Goal: Information Seeking & Learning: Compare options

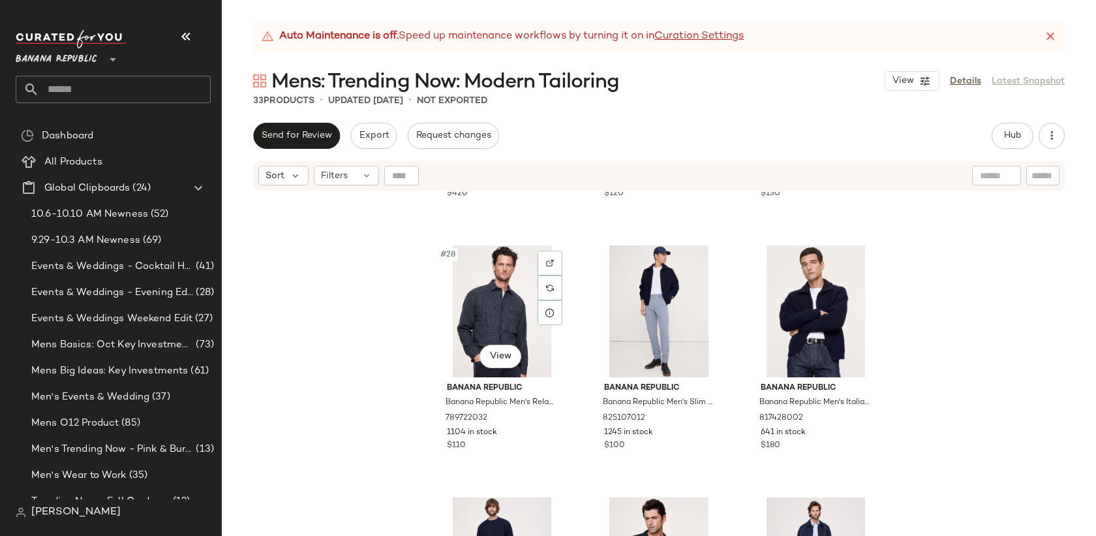
scroll to position [2230, 0]
click at [1006, 137] on span "Hub" at bounding box center [1013, 136] width 18 height 10
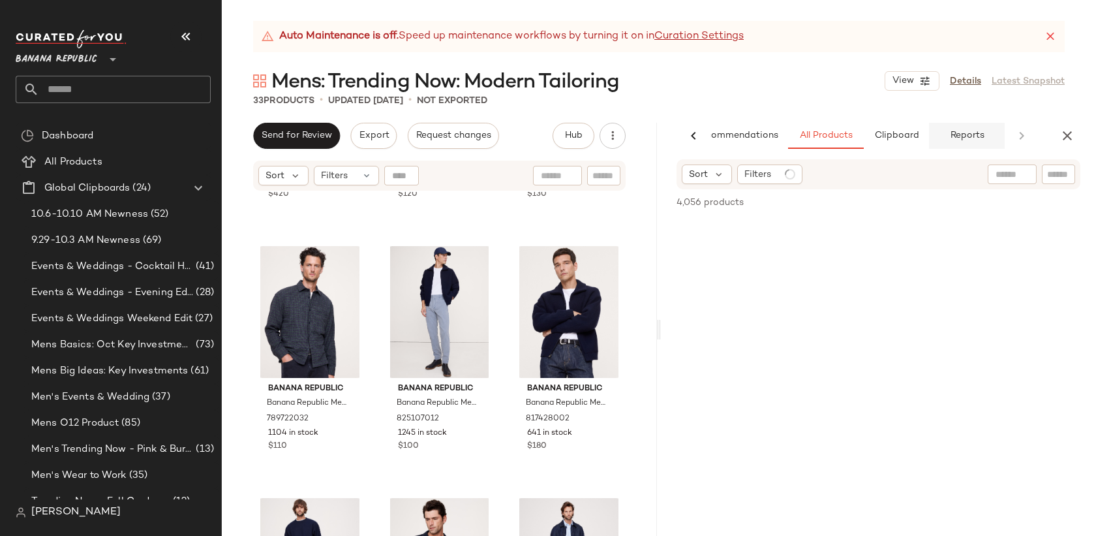
scroll to position [0, 37]
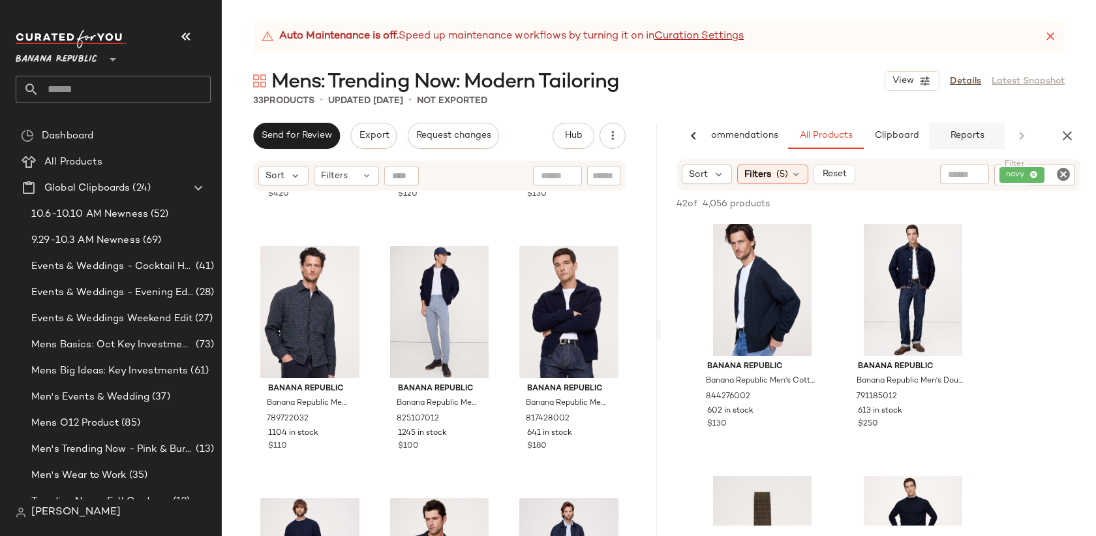
click at [940, 138] on button "Reports" at bounding box center [967, 136] width 76 height 26
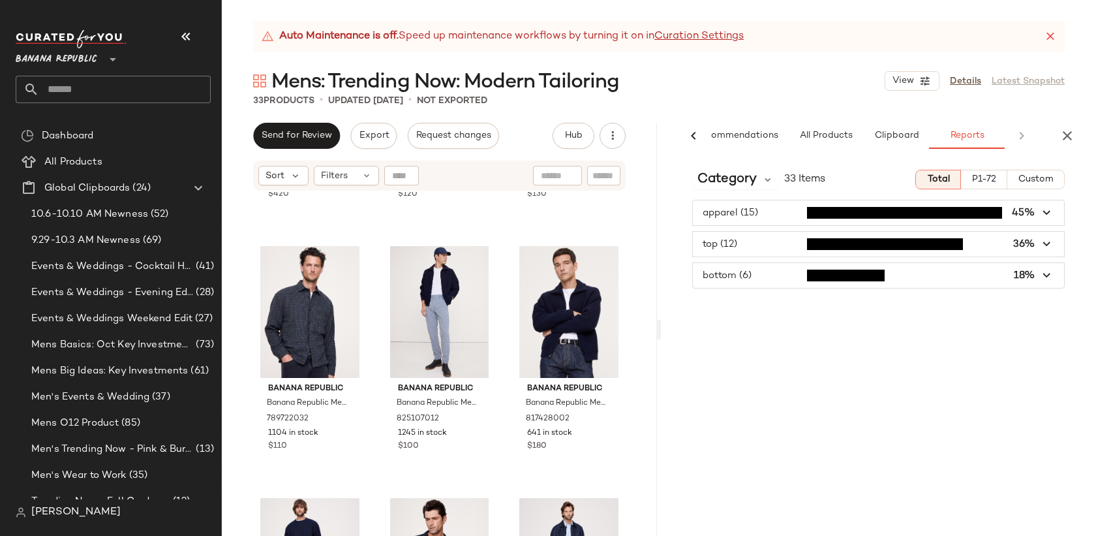
click at [759, 215] on span "button" at bounding box center [878, 212] width 371 height 25
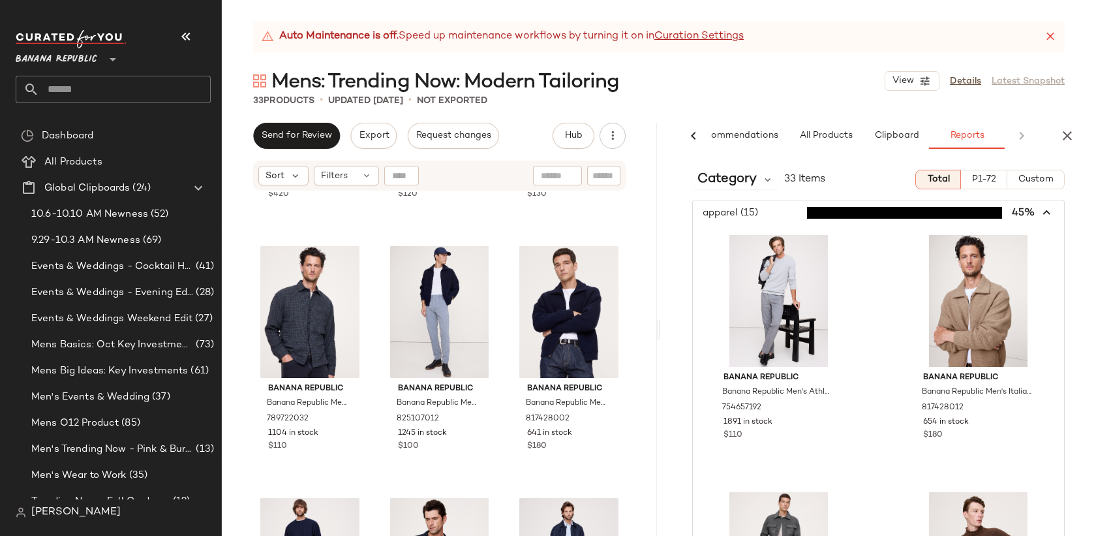
click at [745, 207] on span "button" at bounding box center [878, 212] width 371 height 25
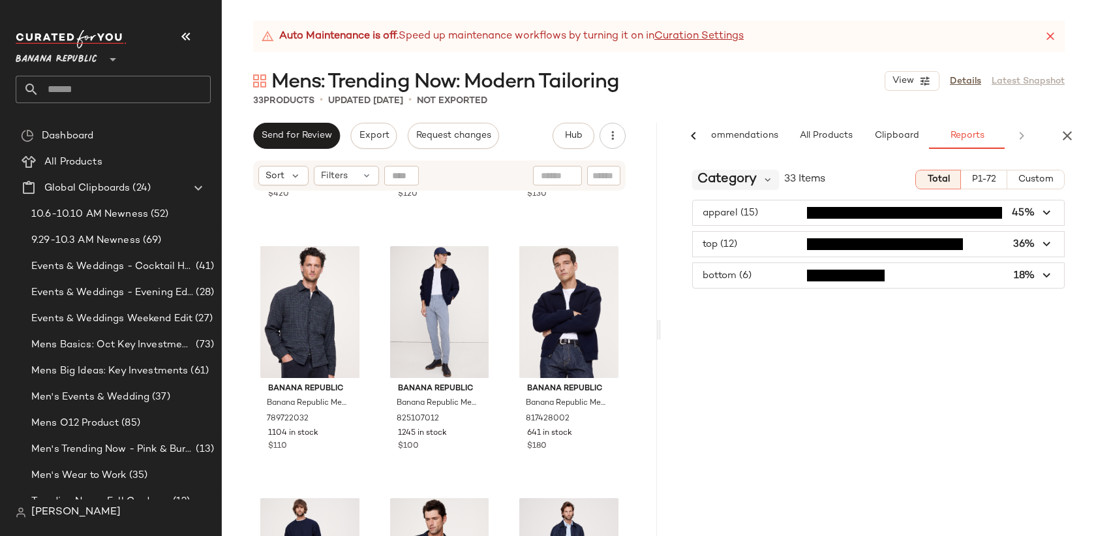
click at [727, 176] on span "Category" at bounding box center [727, 180] width 59 height 20
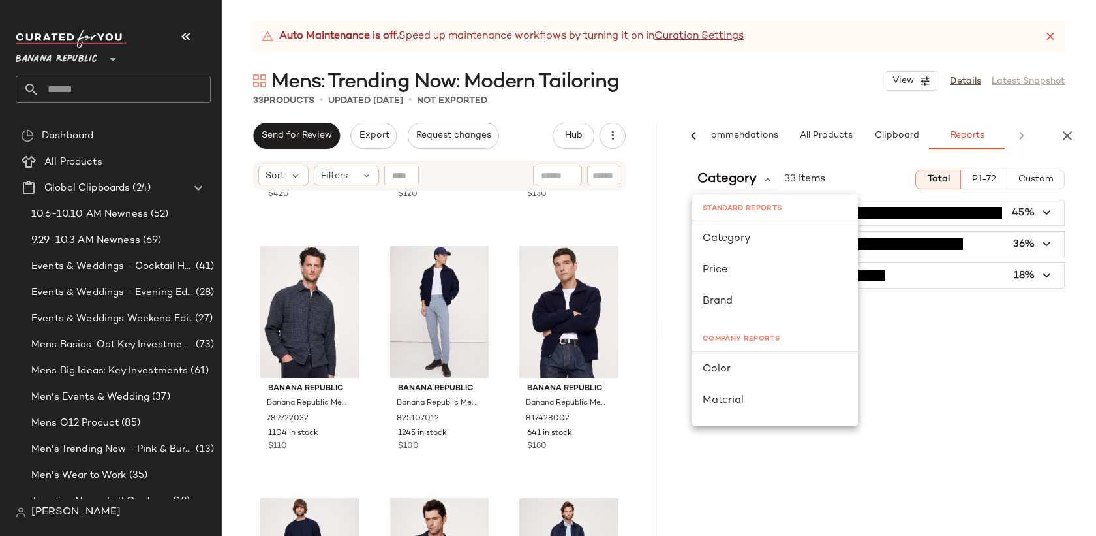
click at [868, 174] on div "Category 33 Items Total P1-72 Custom" at bounding box center [878, 180] width 435 height 20
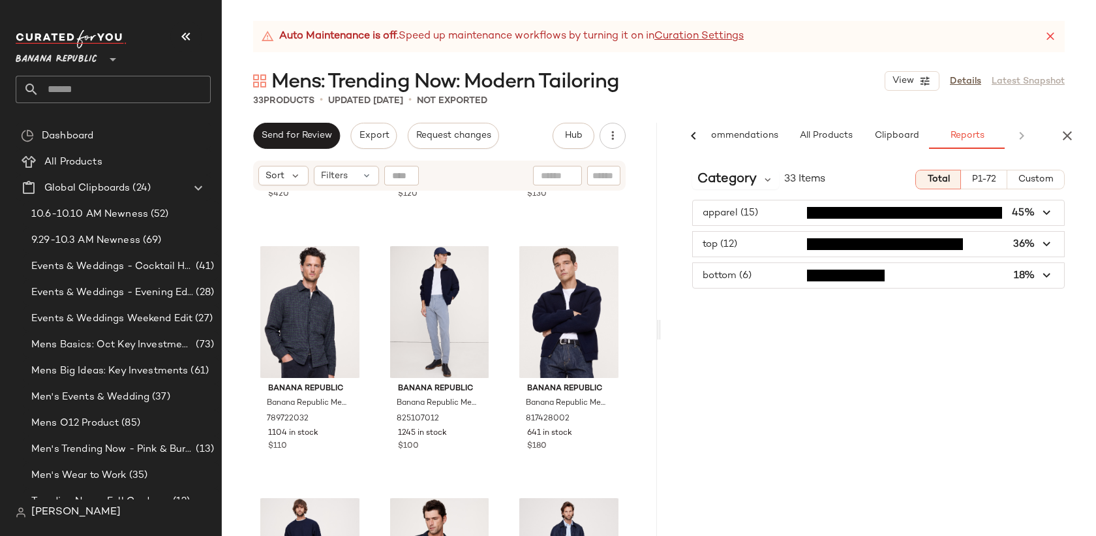
click at [868, 216] on span "button" at bounding box center [878, 212] width 371 height 25
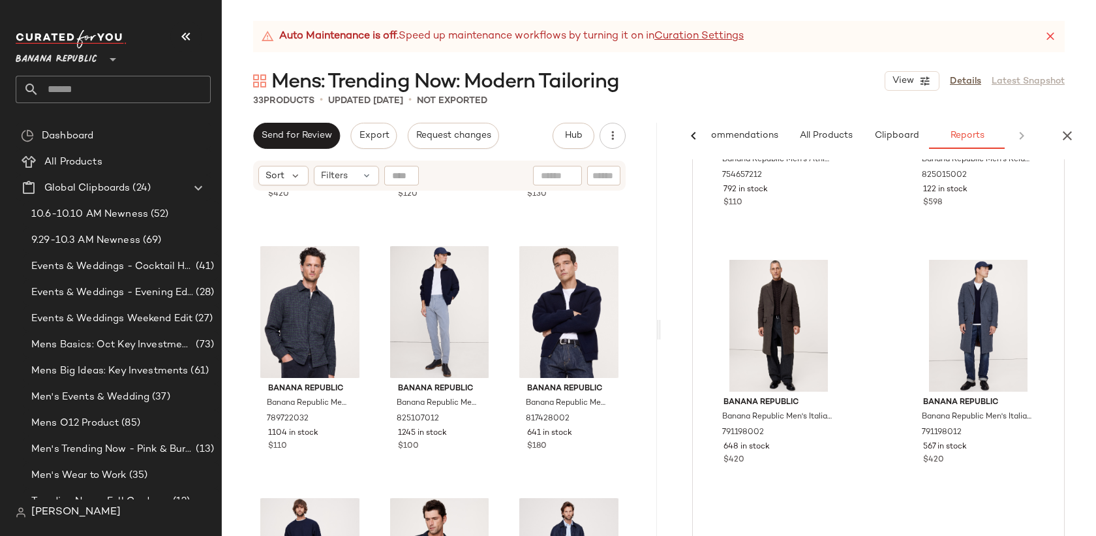
scroll to position [1294, 0]
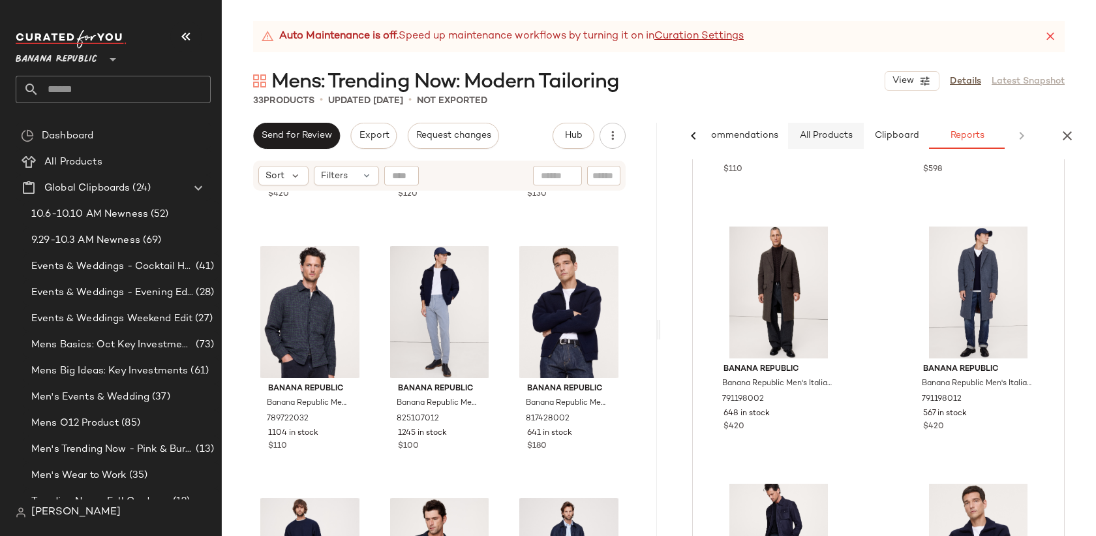
click at [840, 134] on span "All Products" at bounding box center [826, 136] width 54 height 10
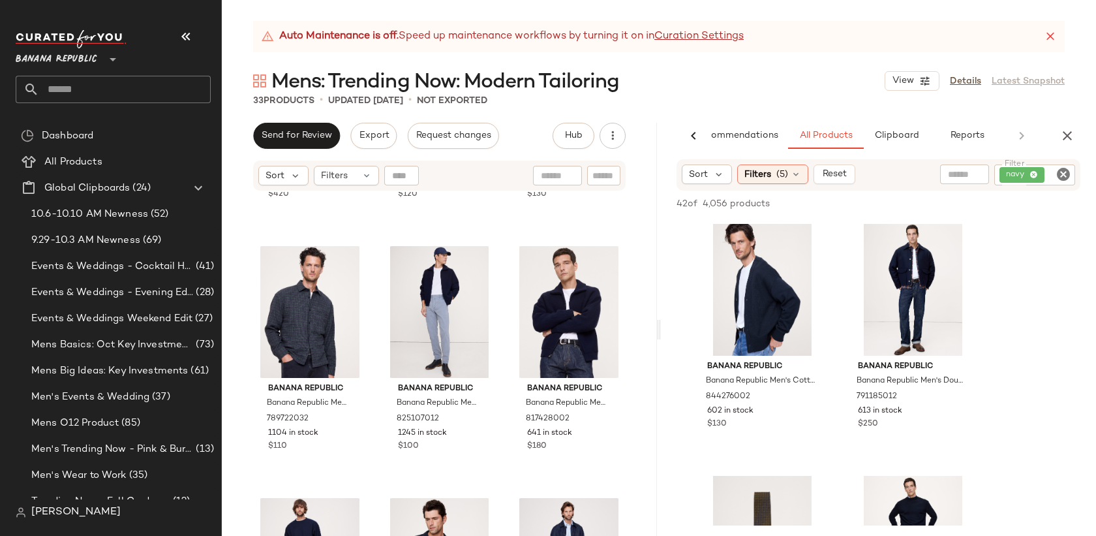
click at [637, 435] on div "Banana Republic Banana Republic Men's Italian Melton Wool-Blend Top Coat Navy B…" at bounding box center [439, 380] width 435 height 376
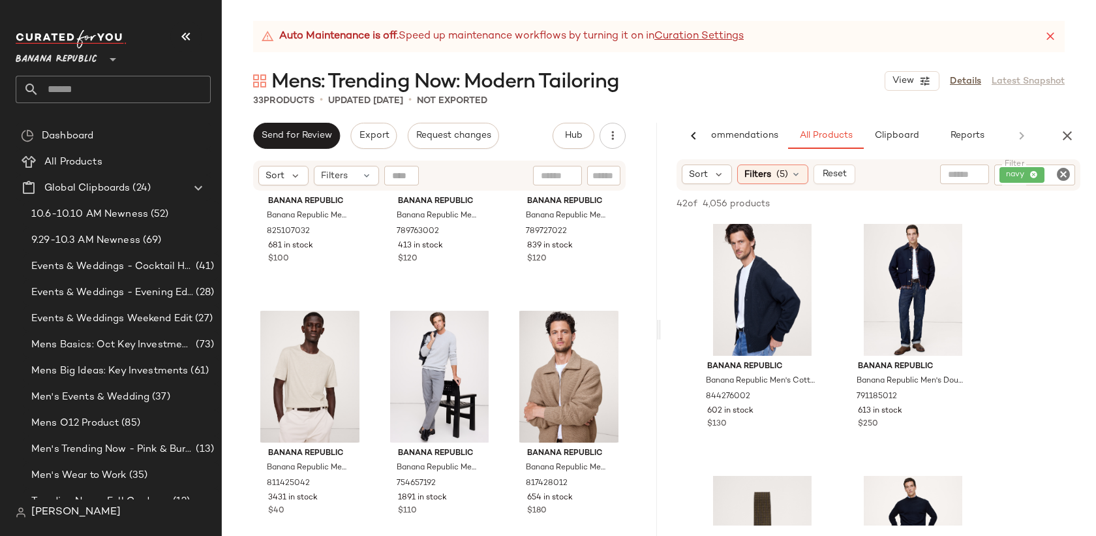
scroll to position [0, 0]
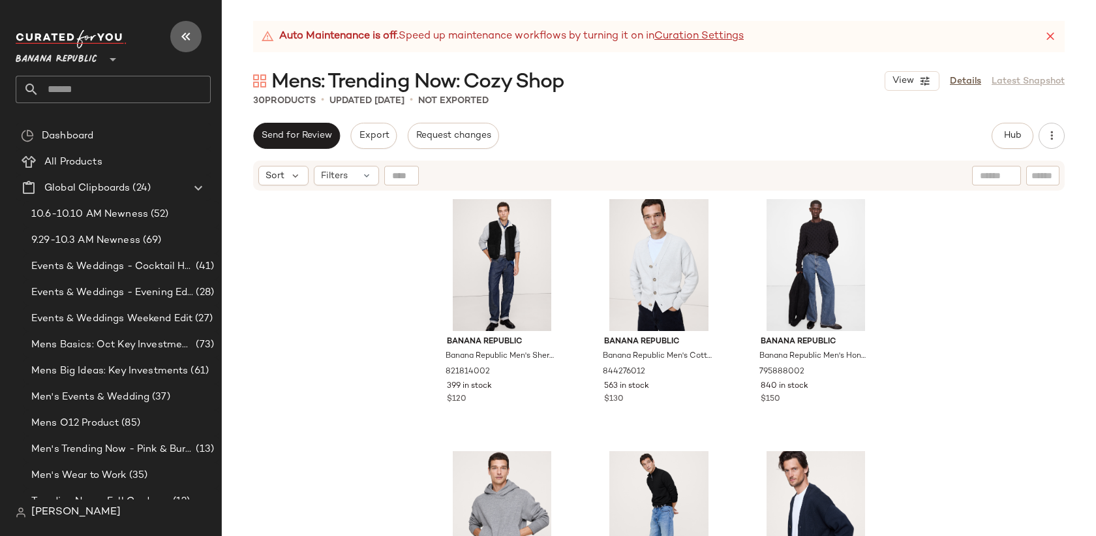
click at [191, 37] on icon "button" at bounding box center [186, 37] width 16 height 16
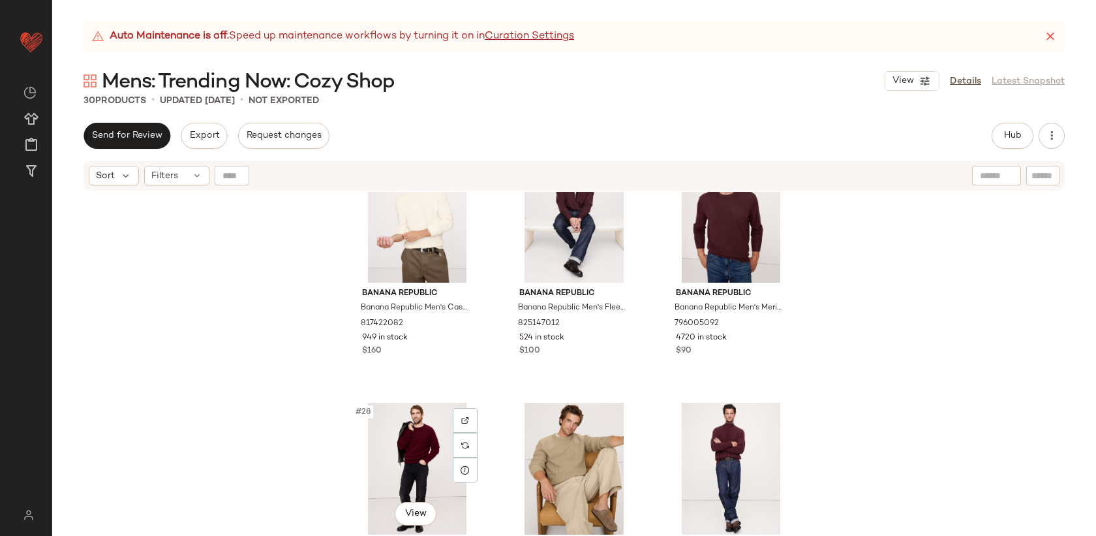
scroll to position [2006, 0]
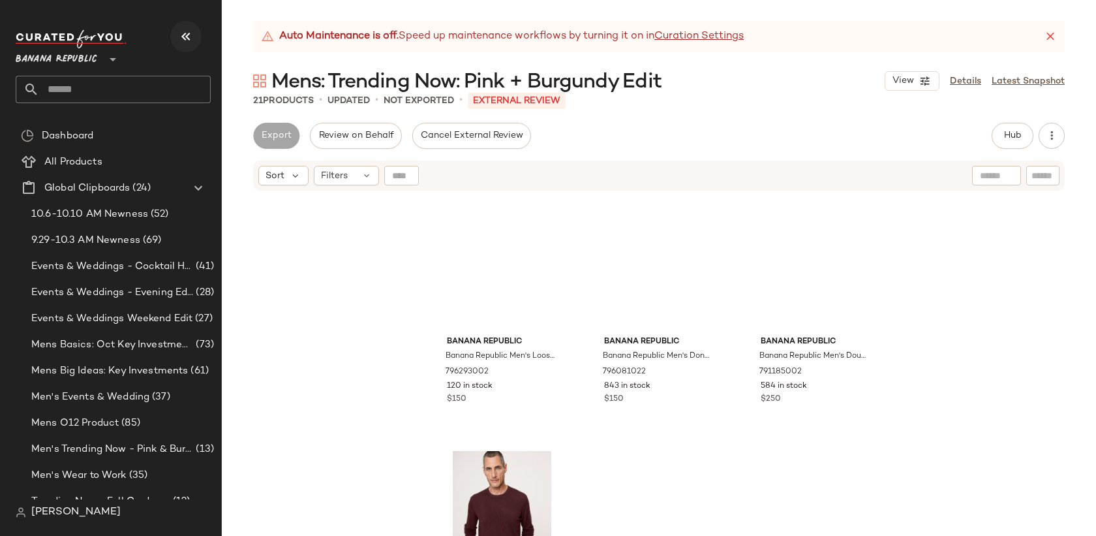
click at [189, 29] on icon "button" at bounding box center [186, 37] width 16 height 16
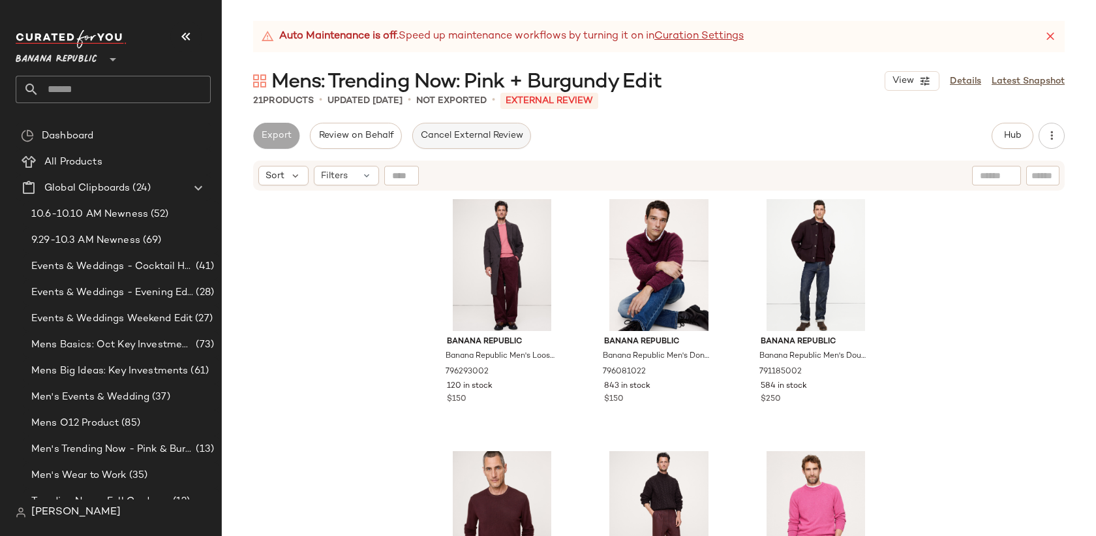
click at [455, 144] on button "Cancel External Review" at bounding box center [471, 136] width 119 height 26
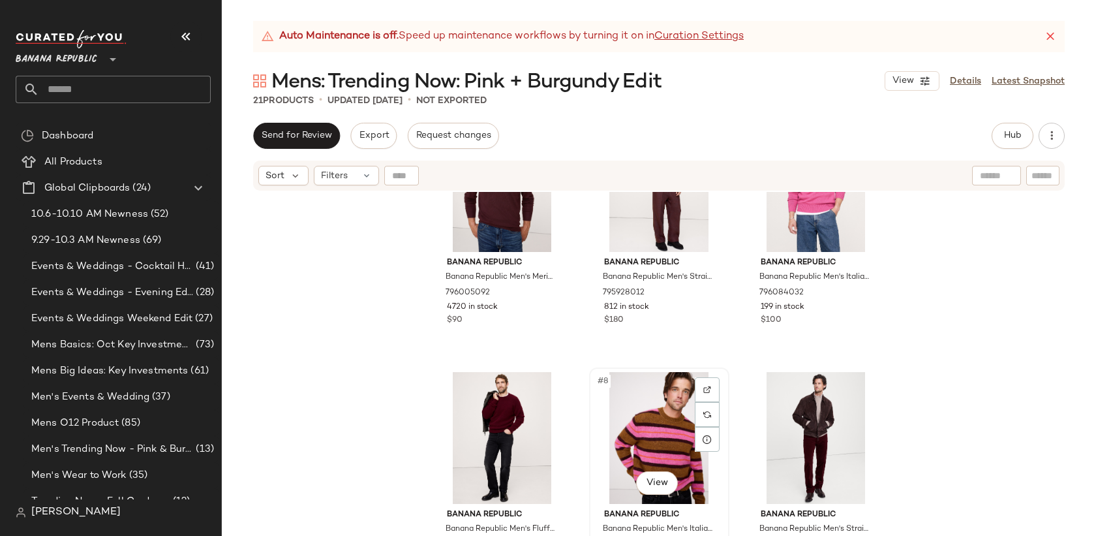
scroll to position [344, 0]
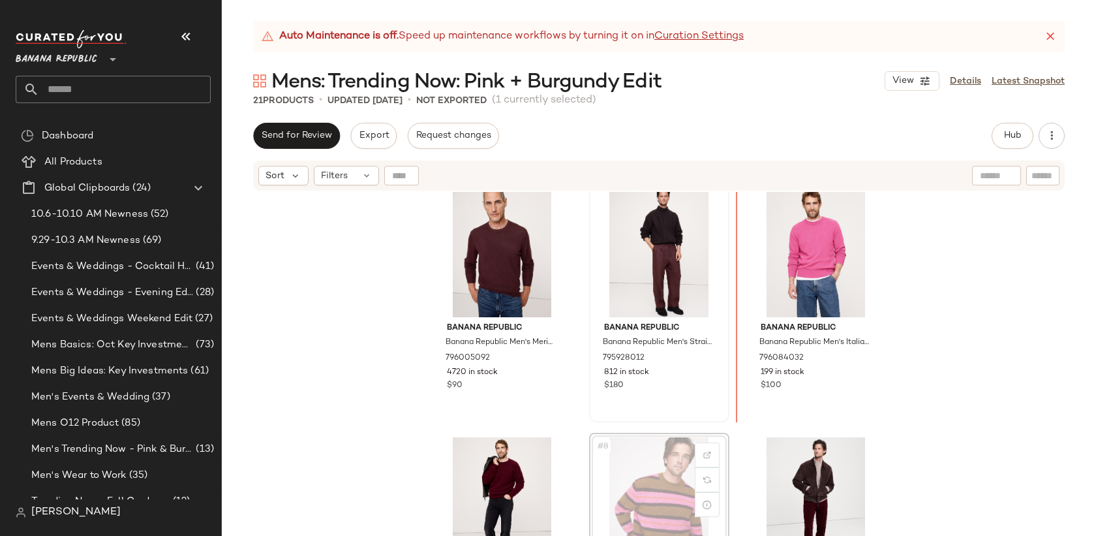
scroll to position [252, 0]
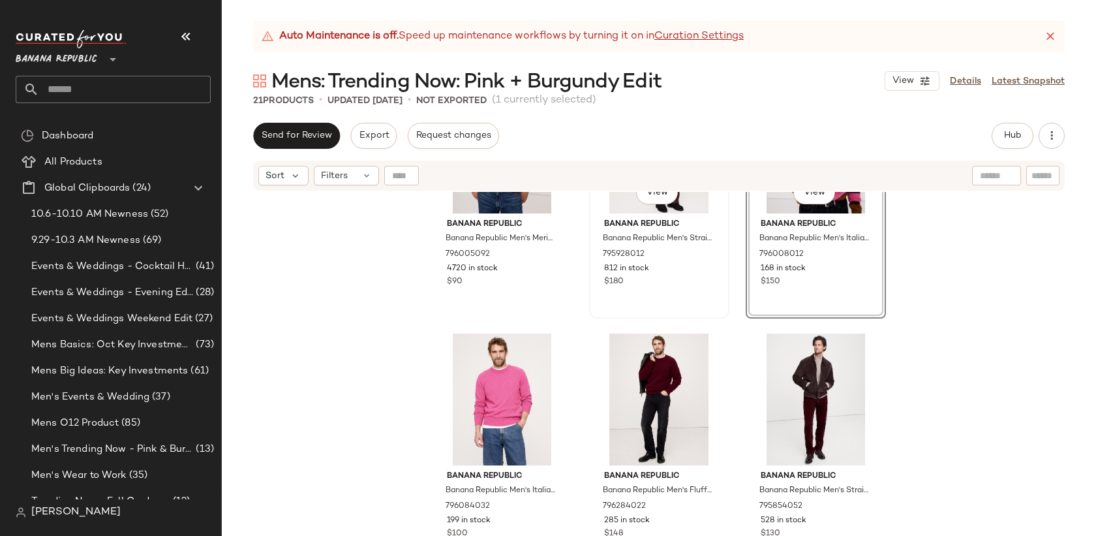
scroll to position [413, 0]
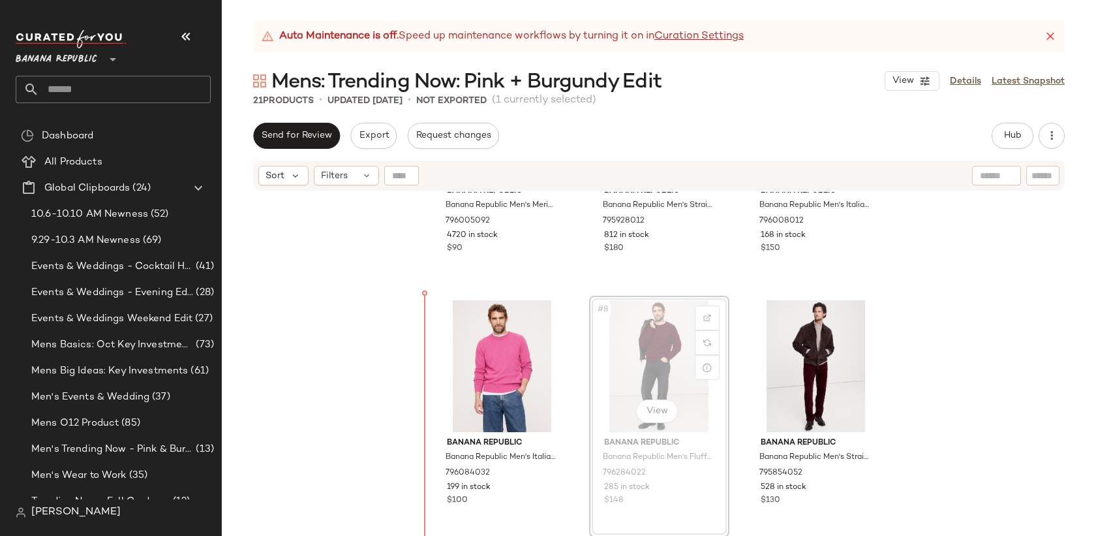
drag, startPoint x: 636, startPoint y: 357, endPoint x: 619, endPoint y: 357, distance: 16.3
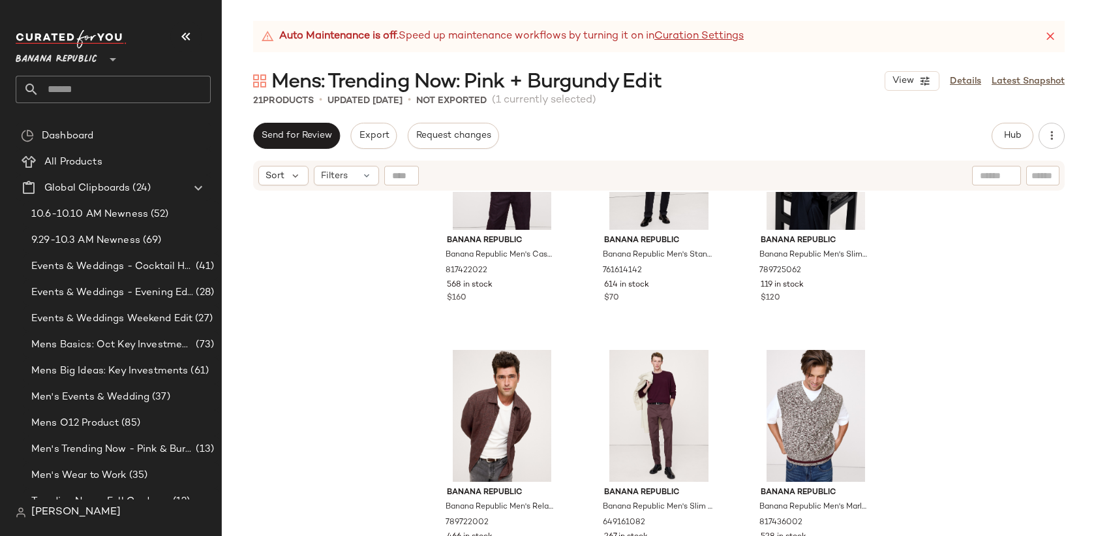
scroll to position [1389, 0]
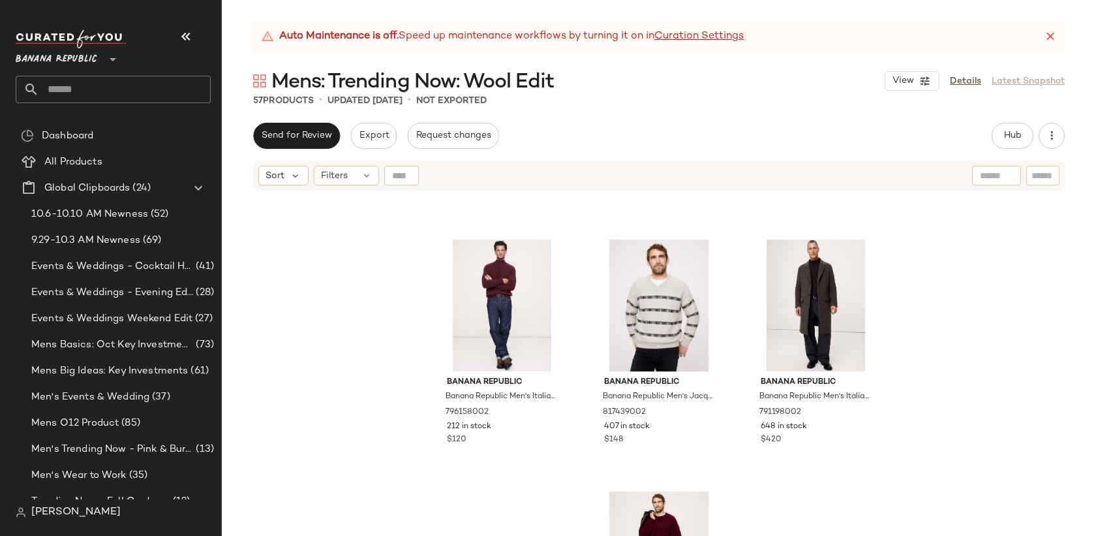
scroll to position [501, 0]
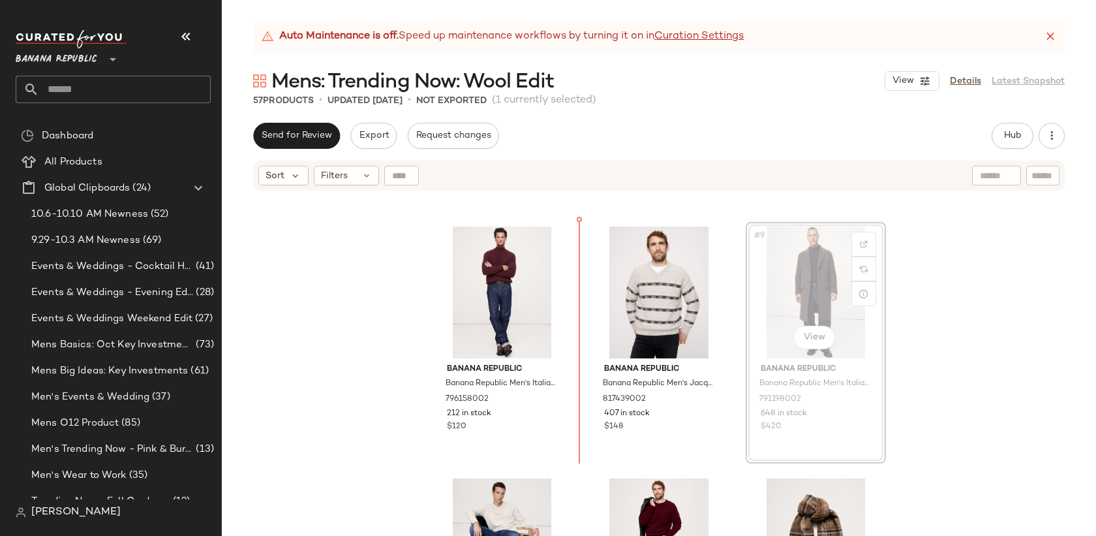
scroll to position [461, 0]
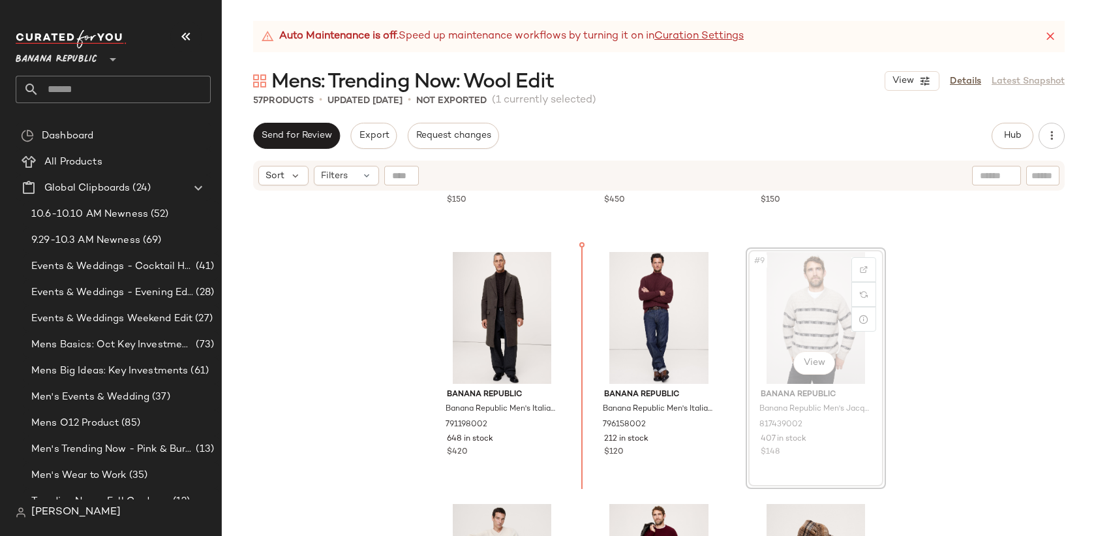
drag, startPoint x: 807, startPoint y: 307, endPoint x: 799, endPoint y: 307, distance: 7.8
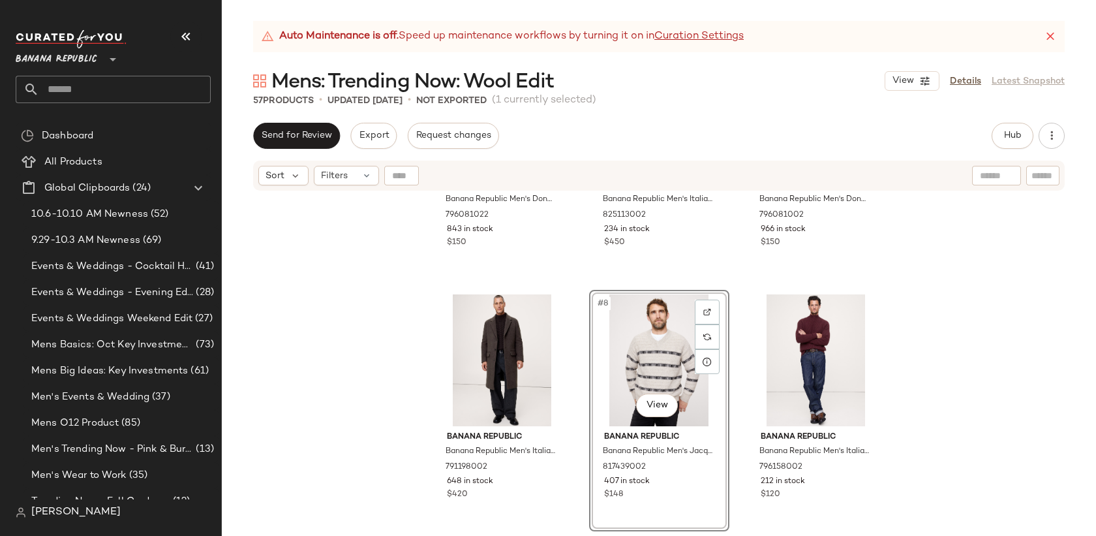
scroll to position [439, 0]
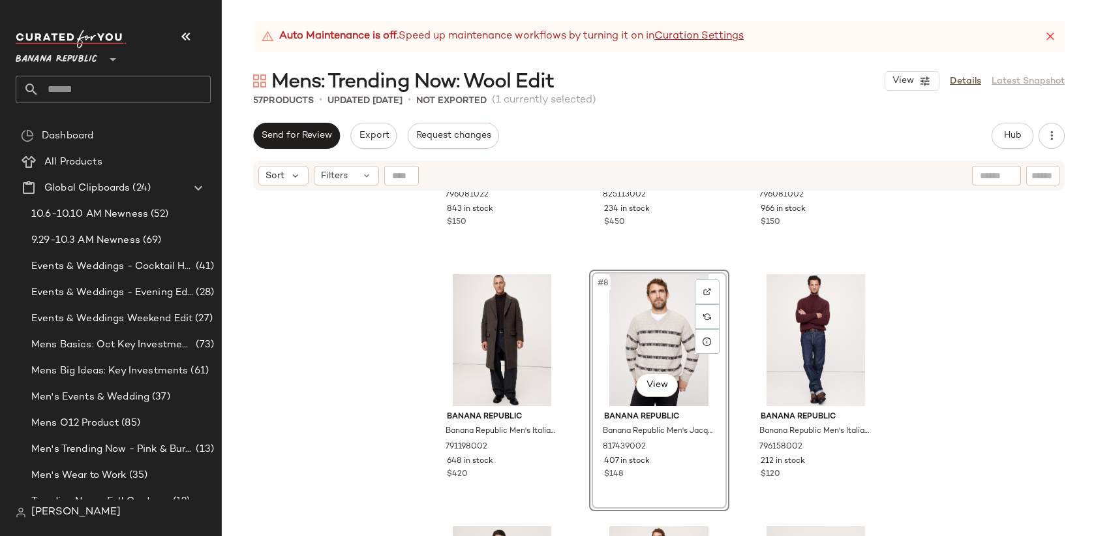
click at [981, 328] on div "Banana Republic Banana Republic Men's Donegal Roll-Neck Sweater Burgundy Red Si…" at bounding box center [659, 380] width 874 height 376
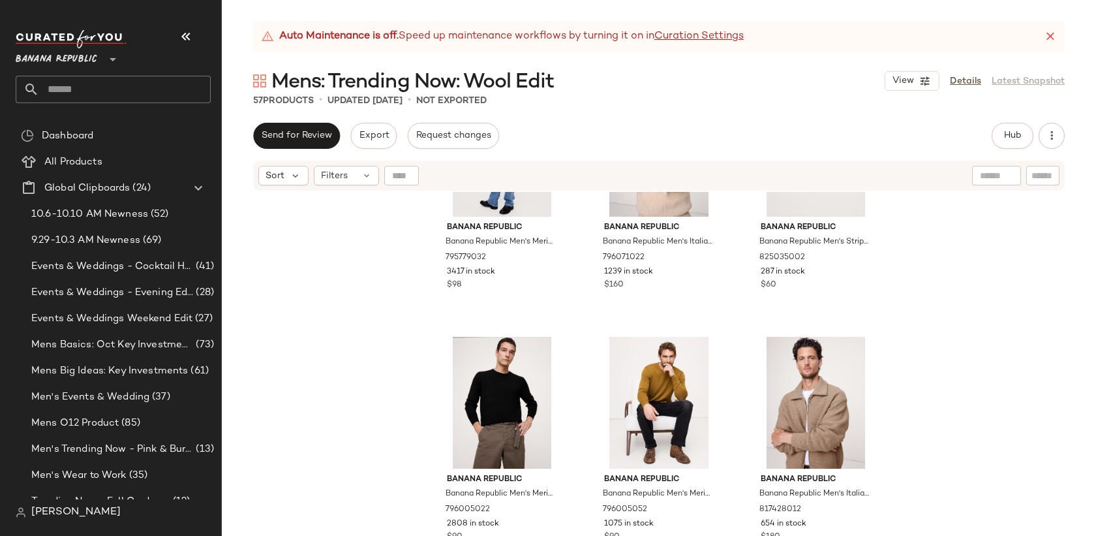
scroll to position [3682, 0]
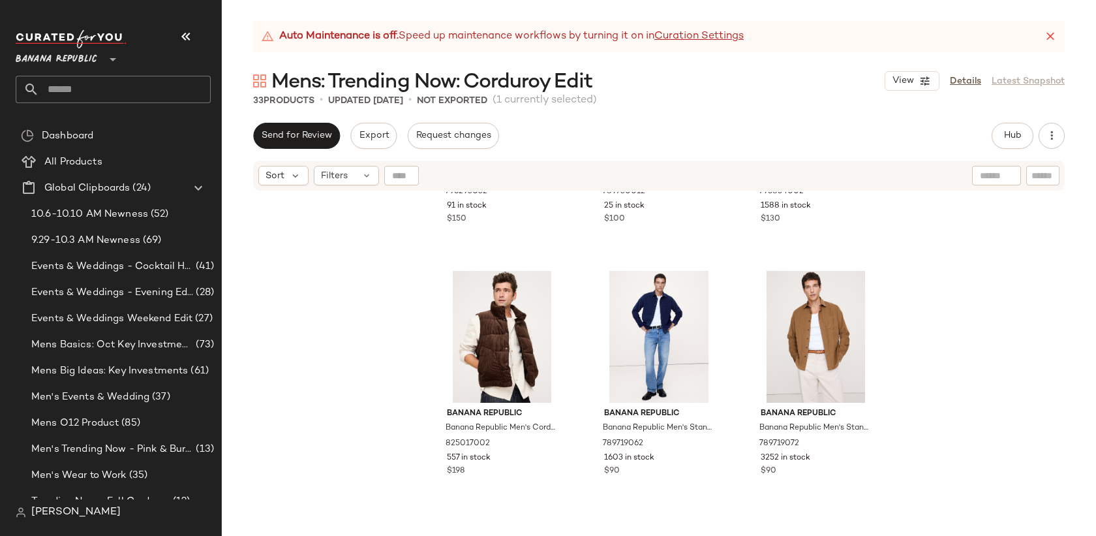
scroll to position [196, 0]
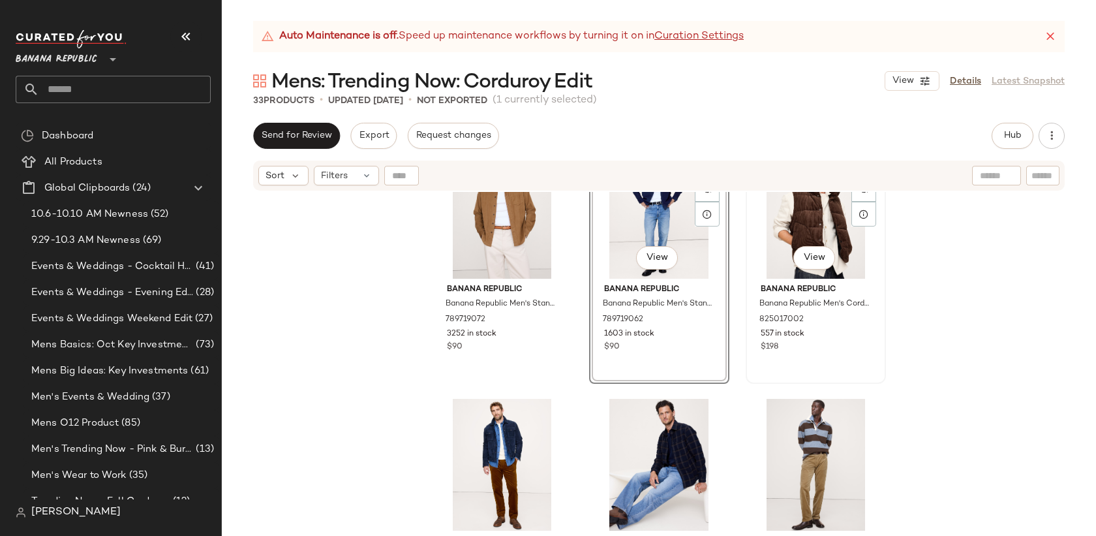
scroll to position [312, 0]
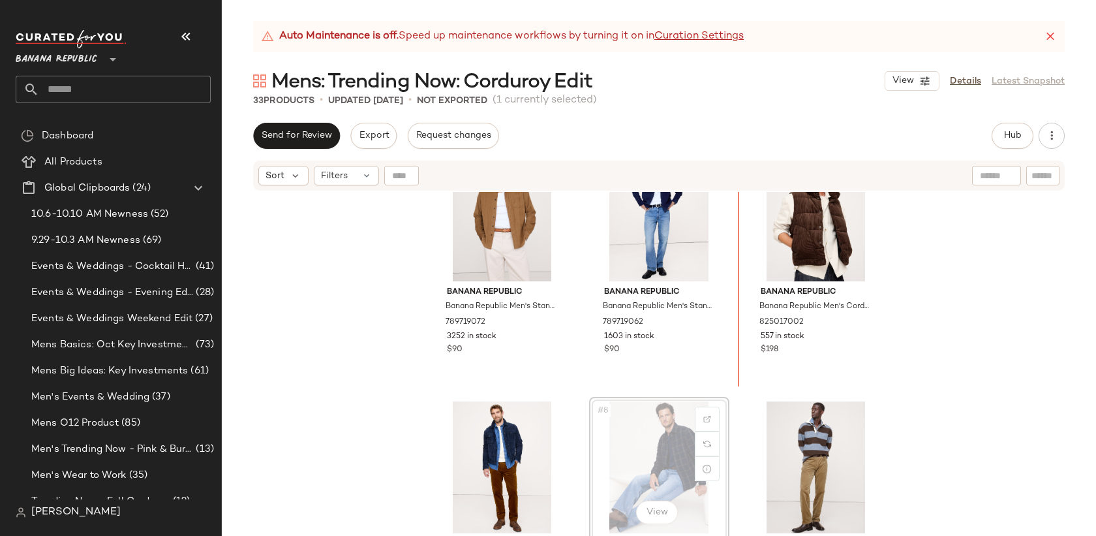
scroll to position [263, 0]
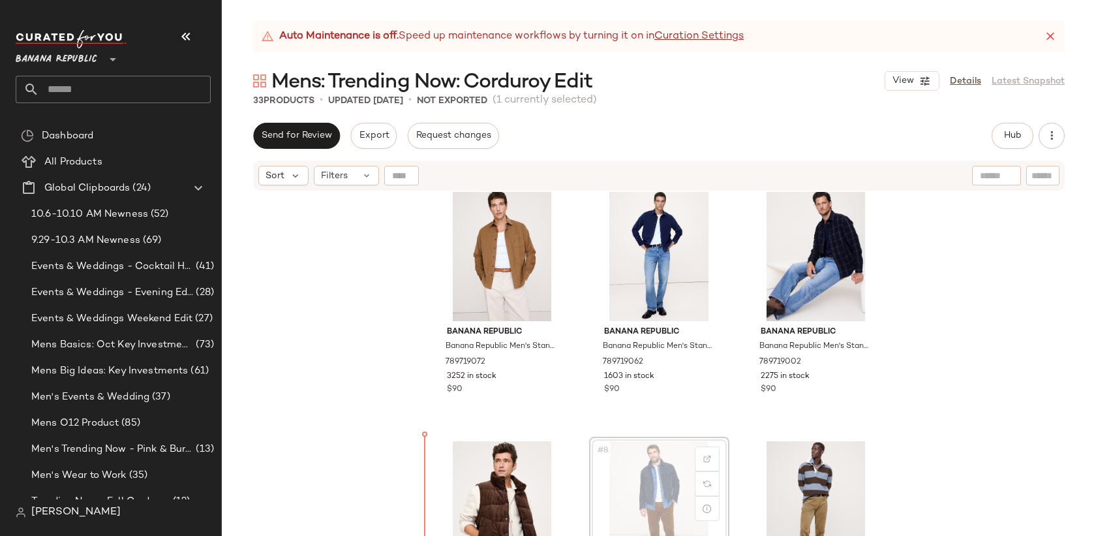
scroll to position [272, 0]
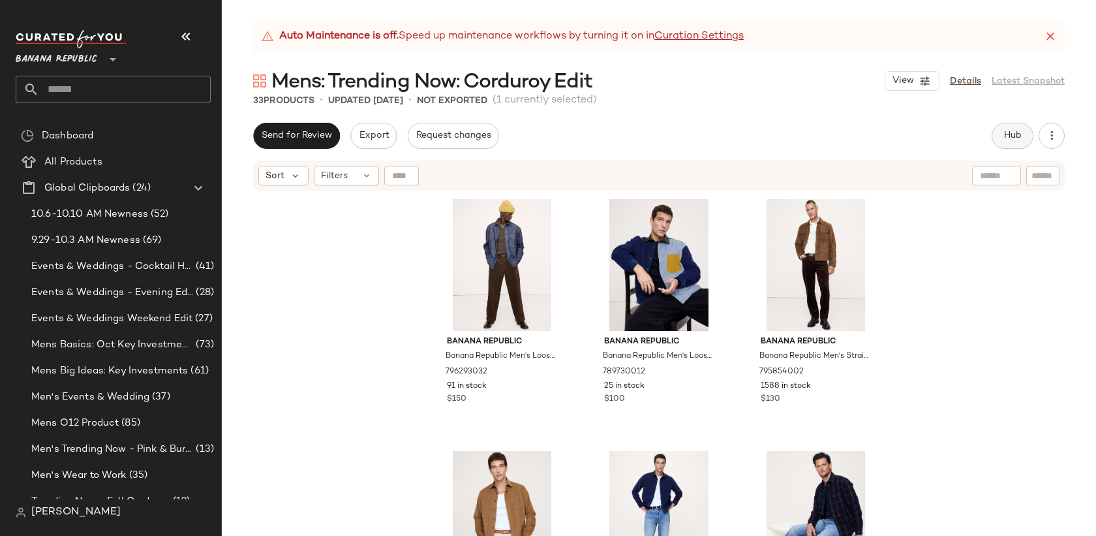
click at [1019, 134] on span "Hub" at bounding box center [1013, 136] width 18 height 10
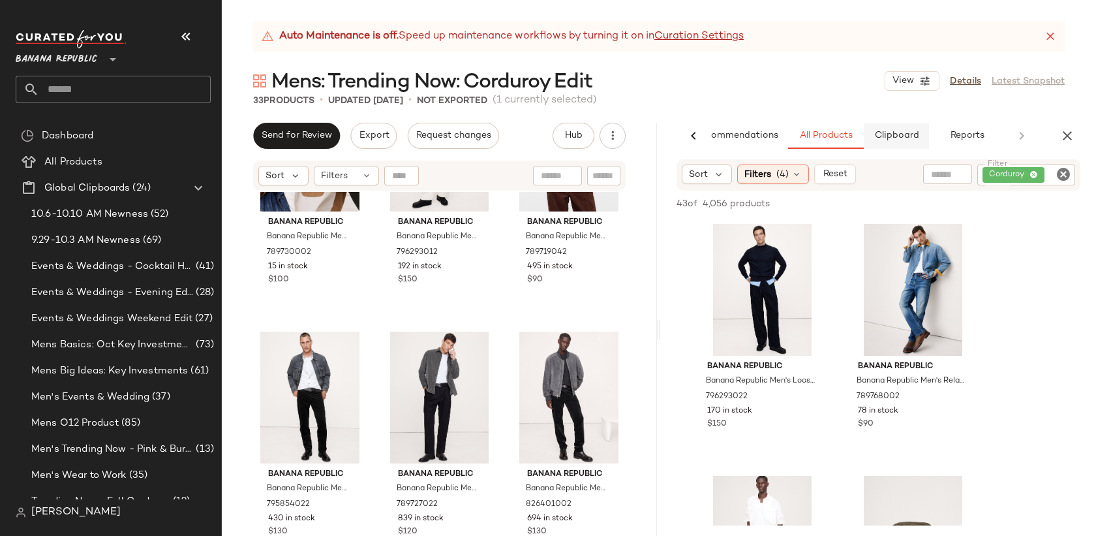
click at [897, 140] on span "Clipboard" at bounding box center [896, 136] width 45 height 10
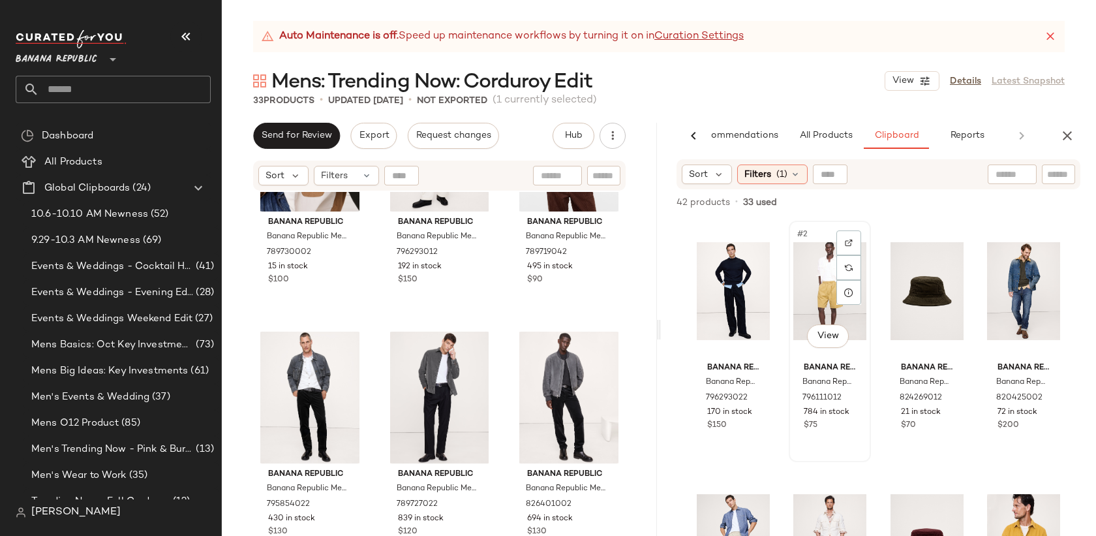
click at [818, 285] on div "#2 View" at bounding box center [829, 291] width 73 height 132
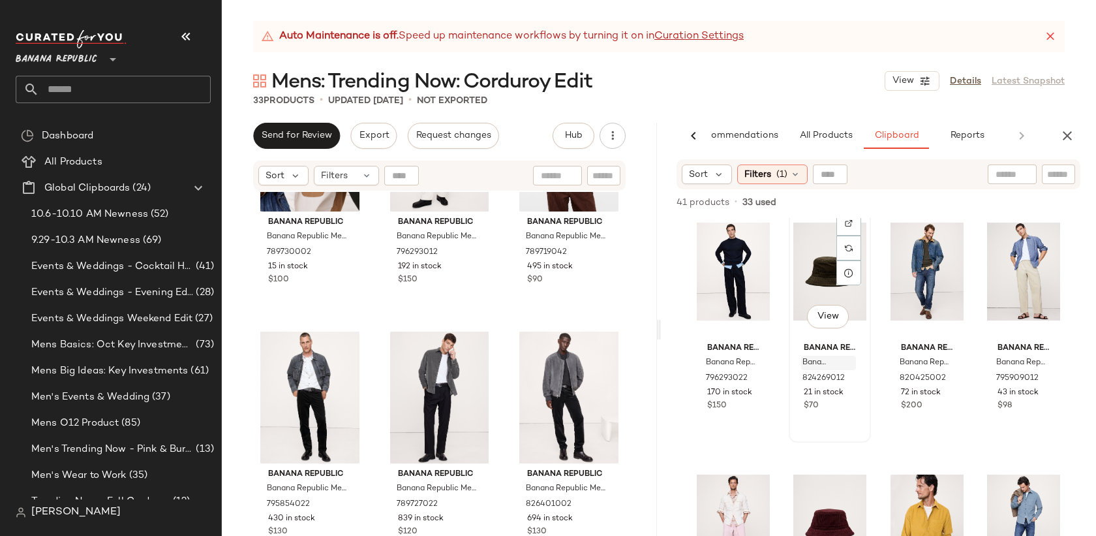
scroll to position [178, 0]
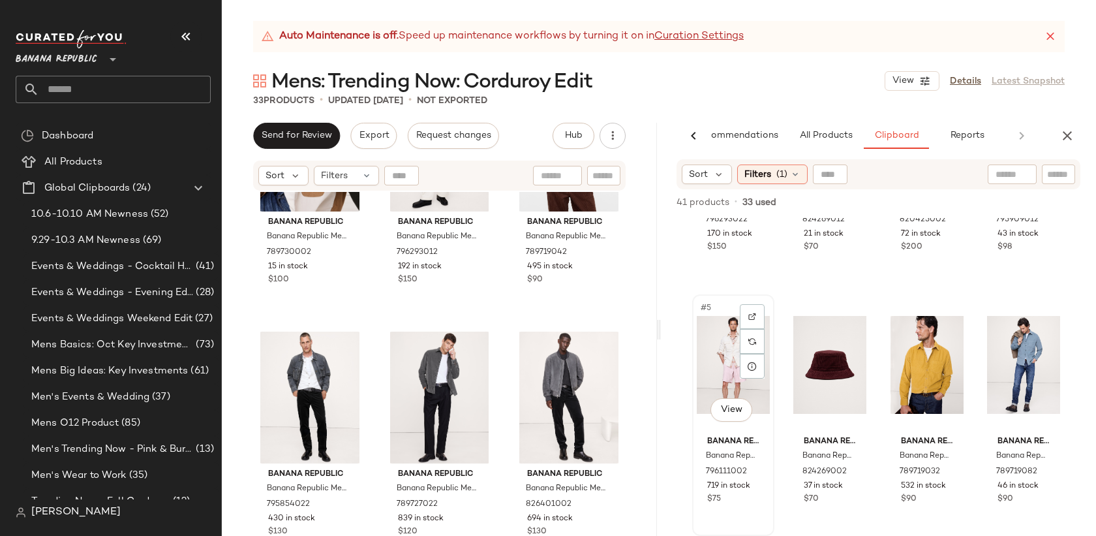
click at [729, 361] on div "#5 View" at bounding box center [733, 365] width 73 height 132
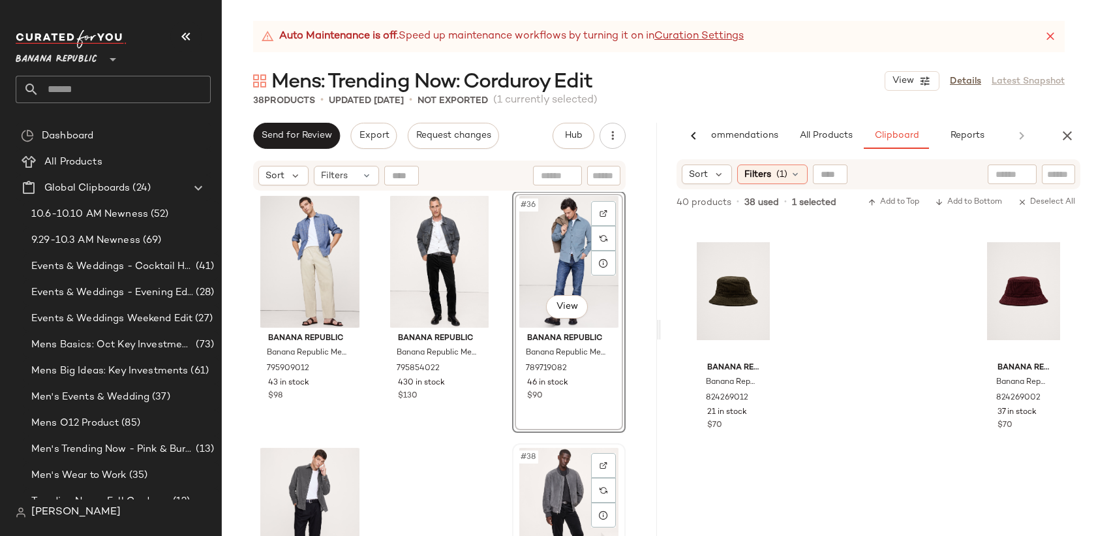
scroll to position [2774, 0]
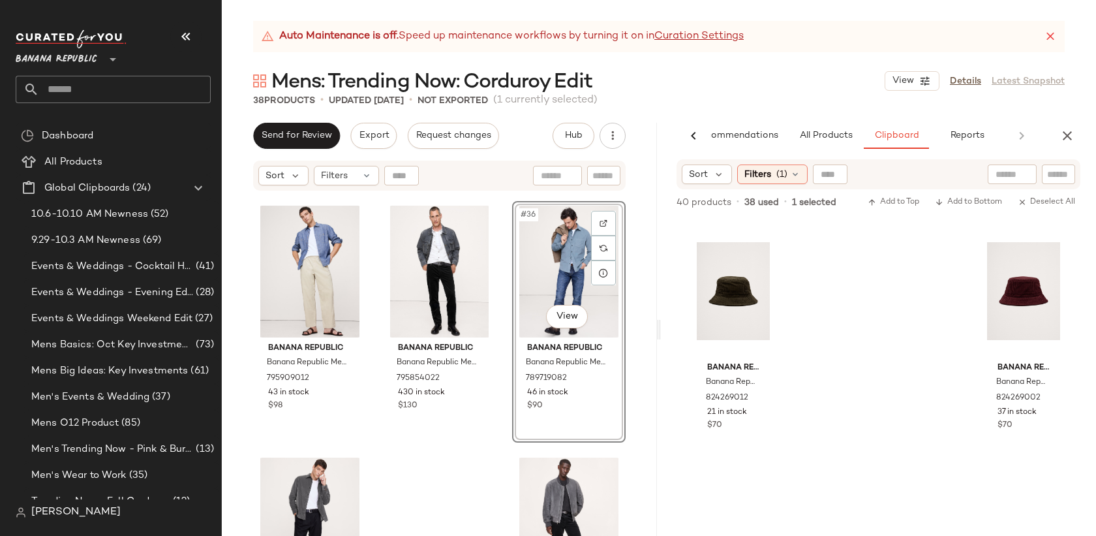
click at [559, 259] on div "#36 View" at bounding box center [569, 272] width 104 height 132
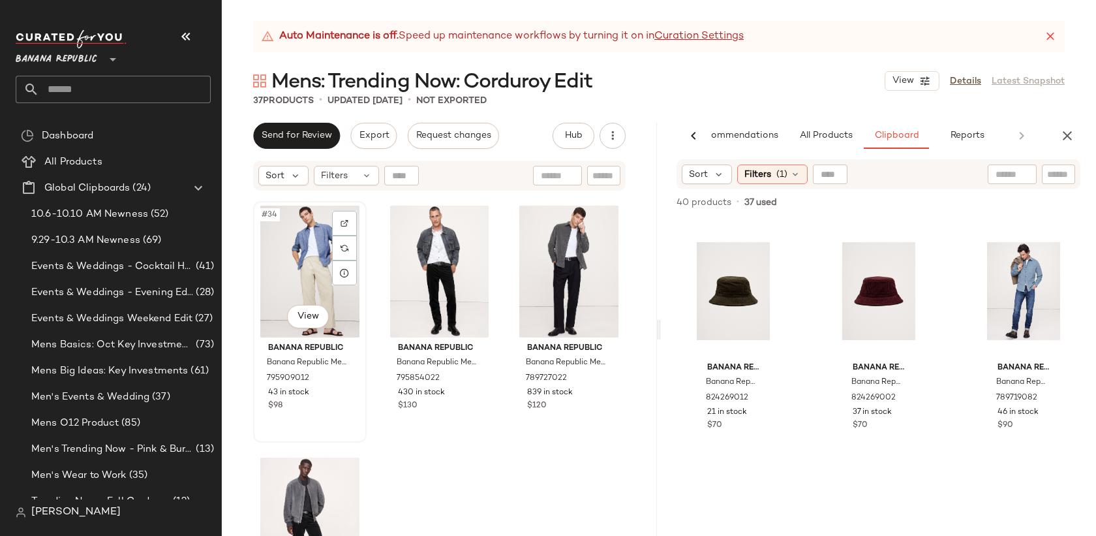
click at [311, 261] on div "#34 View" at bounding box center [310, 272] width 104 height 132
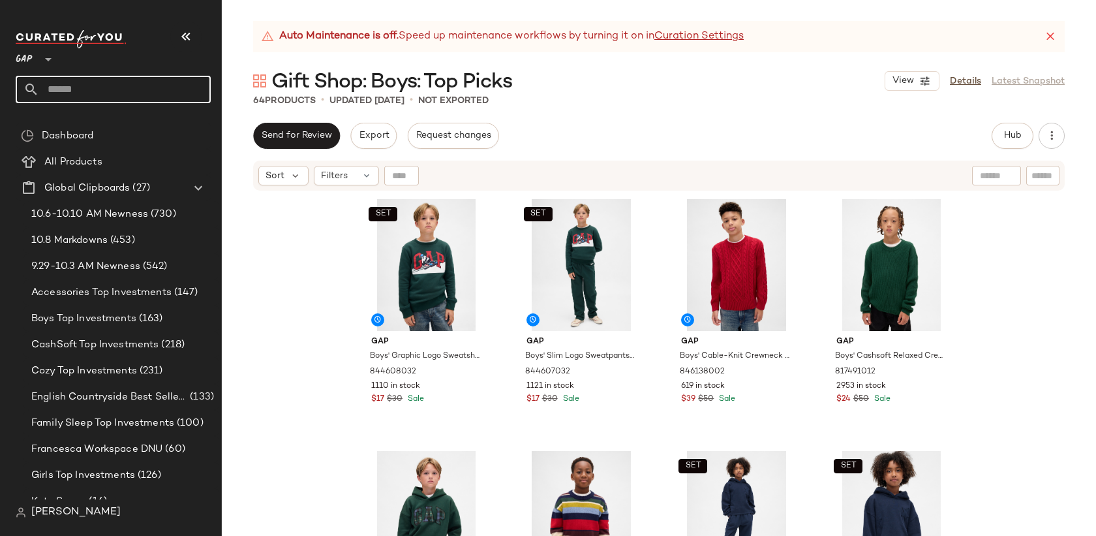
click at [129, 90] on input "text" at bounding box center [125, 89] width 172 height 27
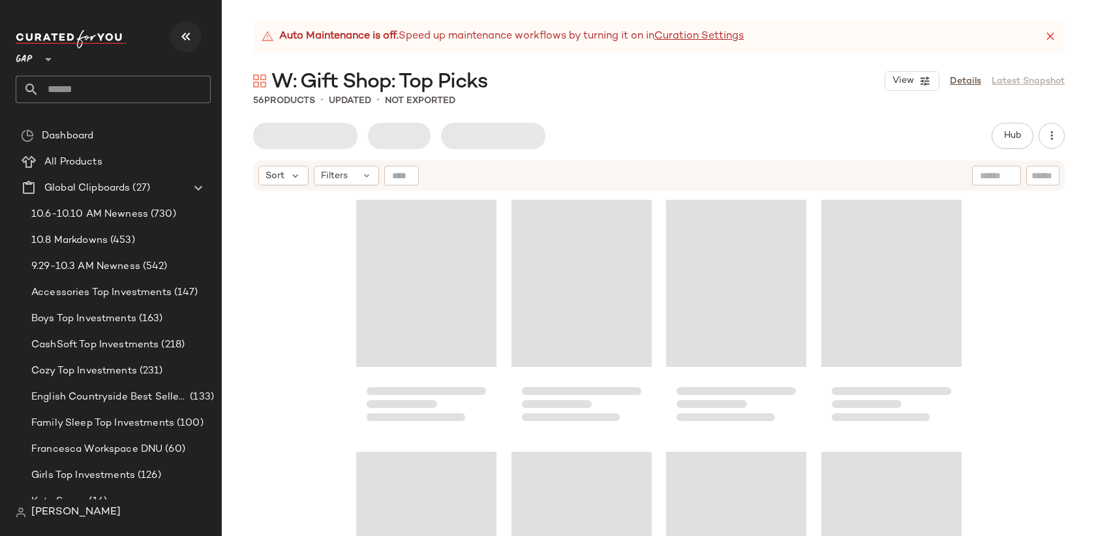
click at [186, 33] on icon "button" at bounding box center [186, 37] width 16 height 16
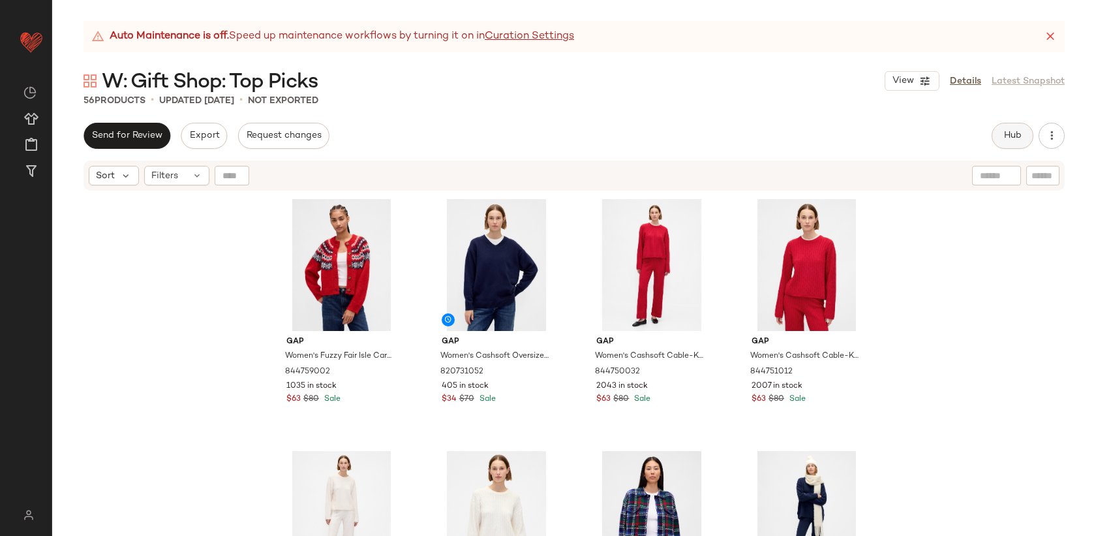
click at [1011, 142] on button "Hub" at bounding box center [1013, 136] width 42 height 26
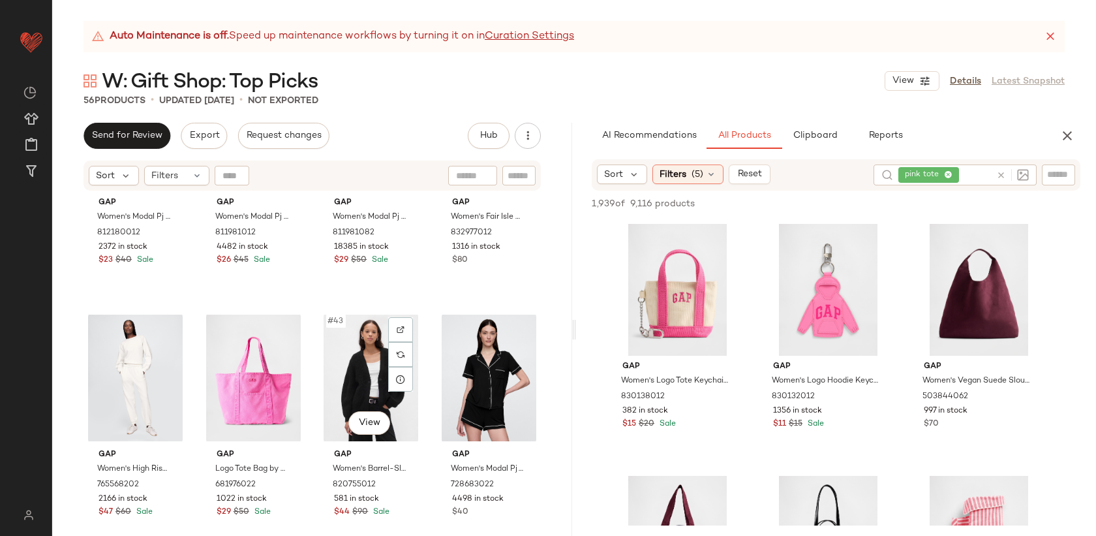
scroll to position [2415, 0]
click at [1004, 178] on icon at bounding box center [1001, 175] width 10 height 10
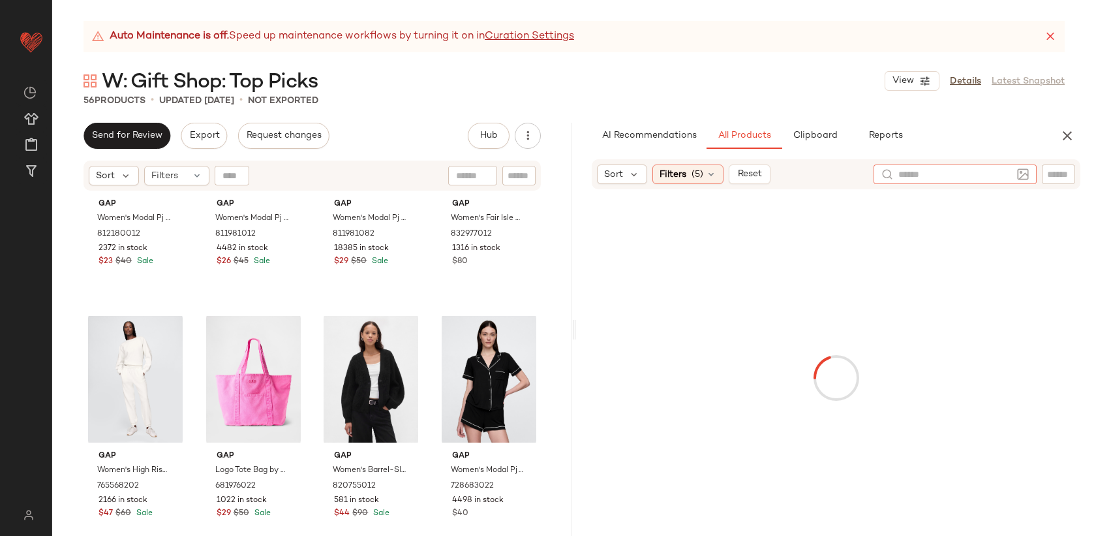
click at [1051, 176] on input "text" at bounding box center [1058, 175] width 23 height 14
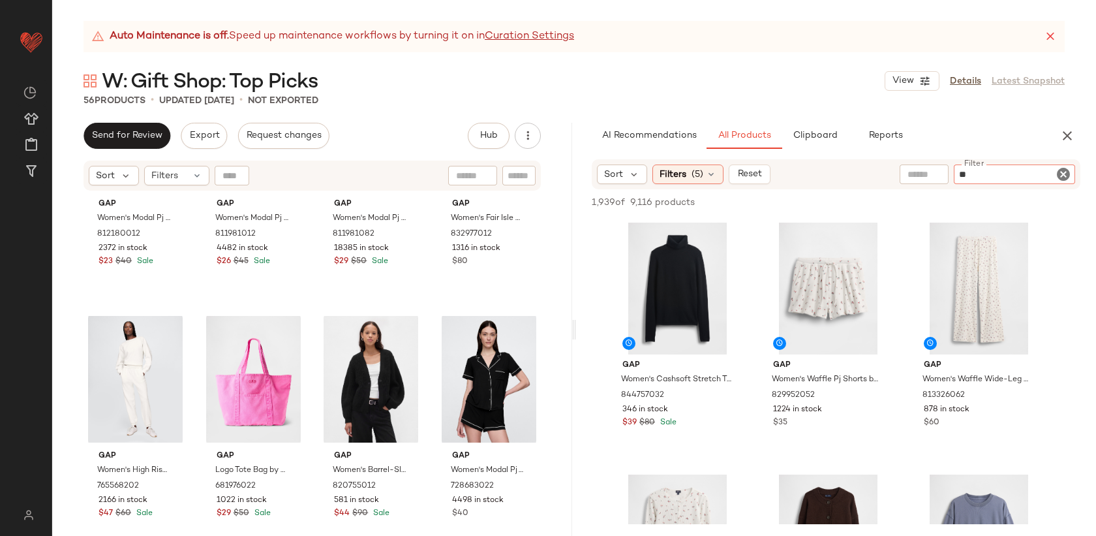
type input "***"
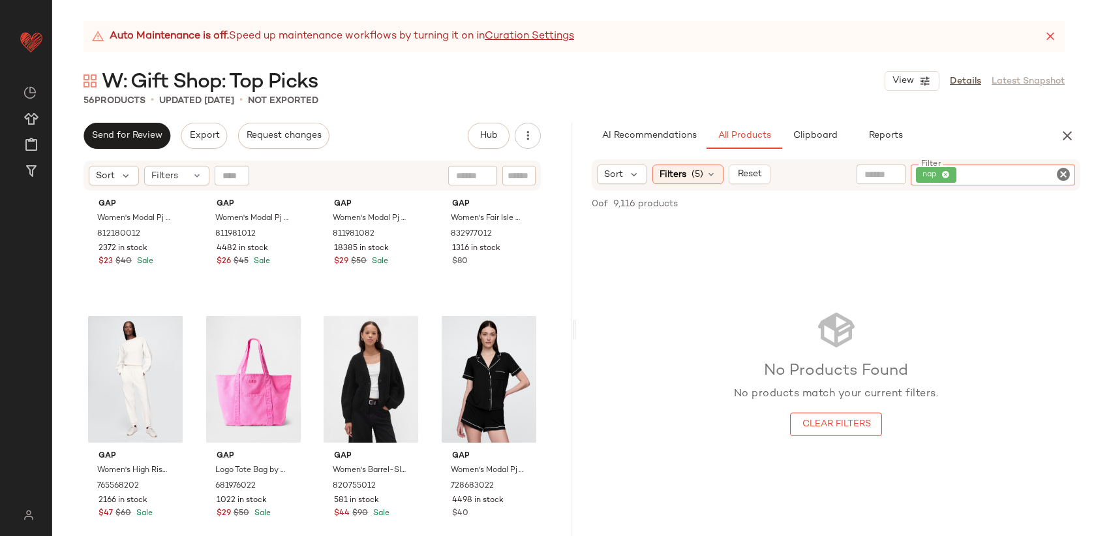
click at [1056, 175] on icon "Clear Filter" at bounding box center [1064, 174] width 16 height 16
click at [660, 175] on span "Filters" at bounding box center [673, 175] width 27 height 14
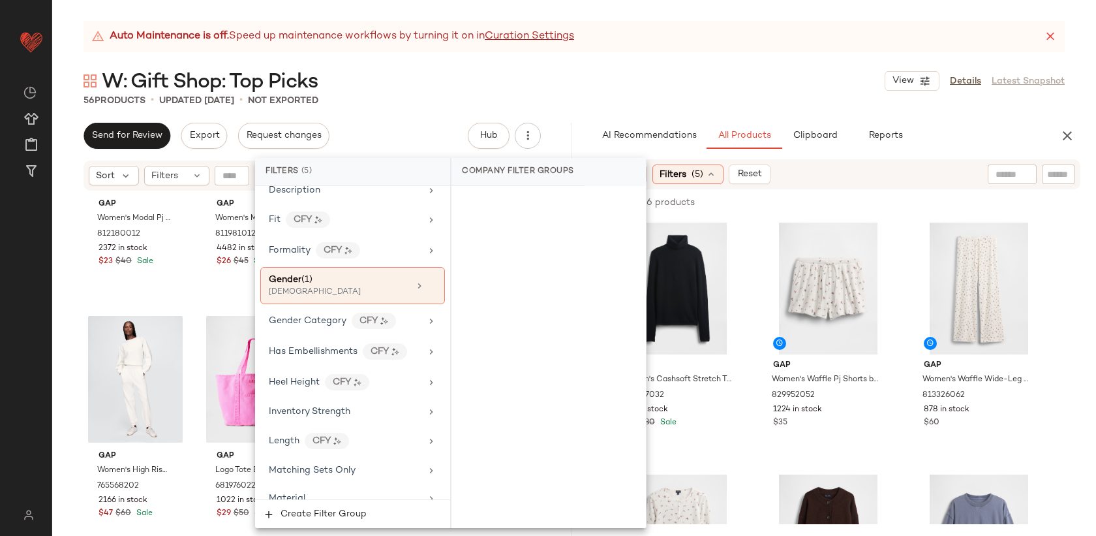
scroll to position [457, 0]
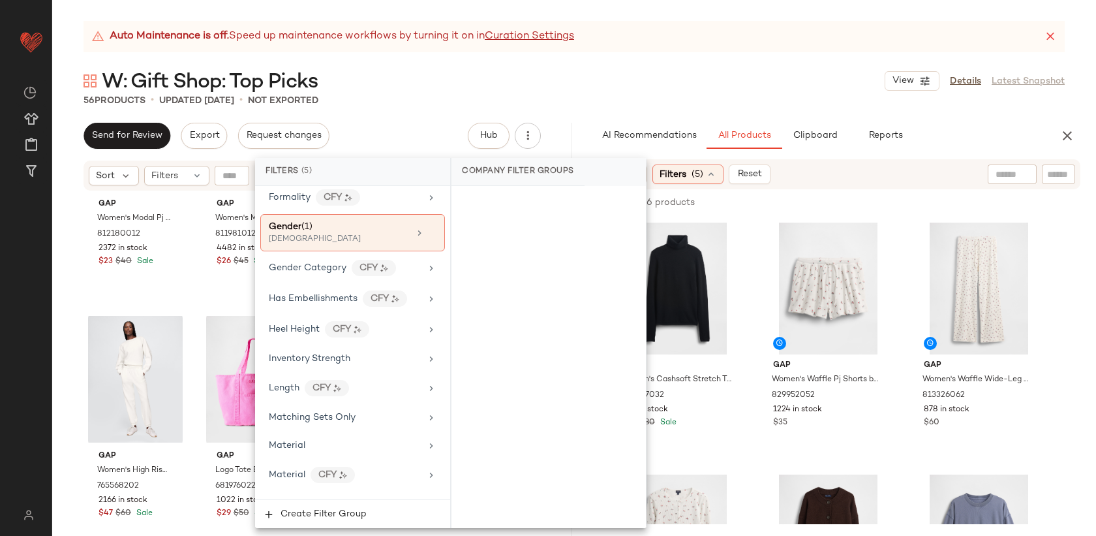
click at [823, 174] on div "Sort Filters (5) Reset" at bounding box center [751, 174] width 309 height 20
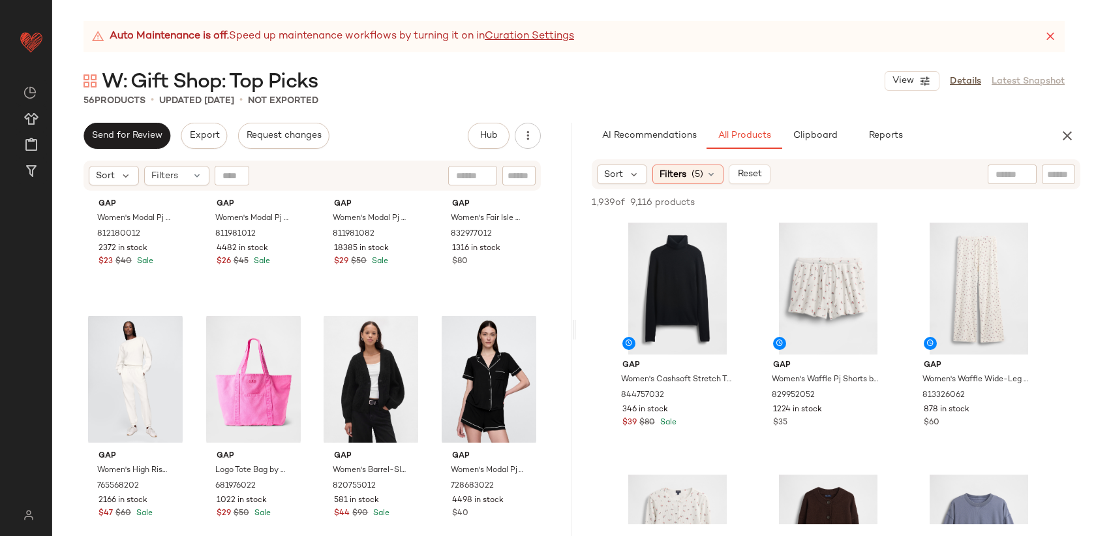
click at [1012, 177] on div at bounding box center [1012, 174] width 49 height 20
type input "**********"
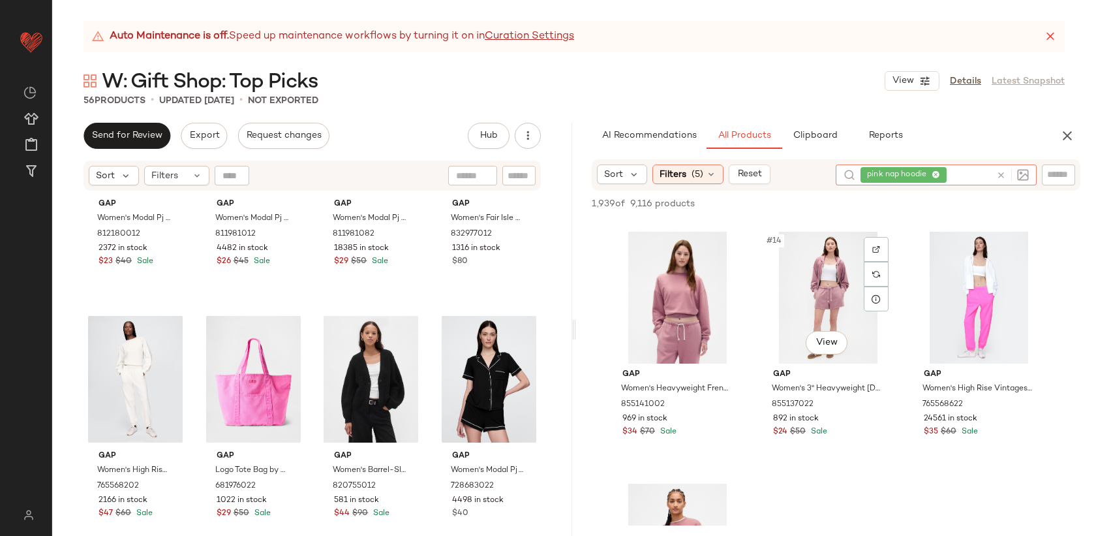
scroll to position [1042, 0]
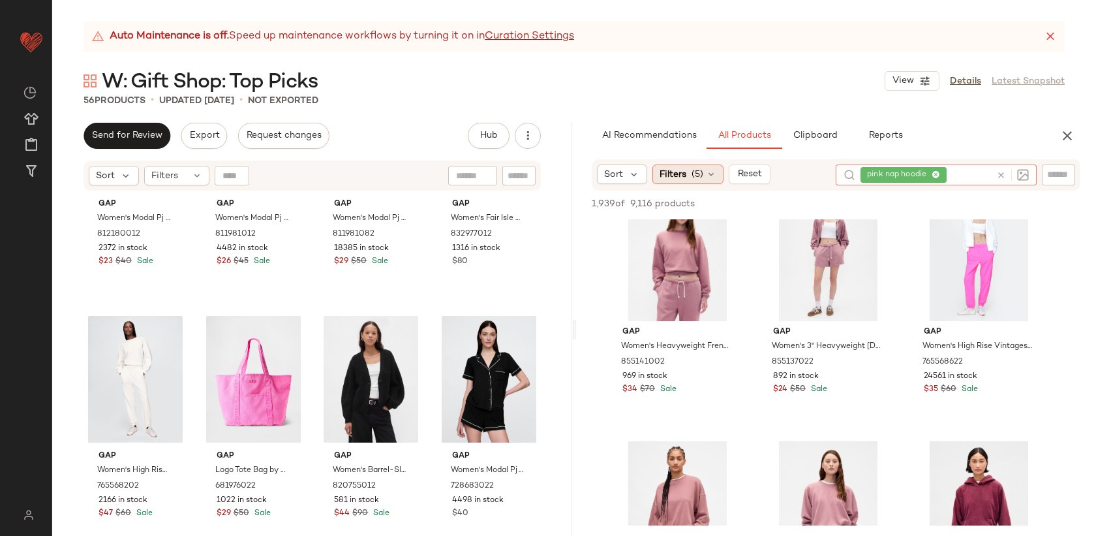
click at [677, 183] on div "Filters (5)" at bounding box center [688, 174] width 71 height 20
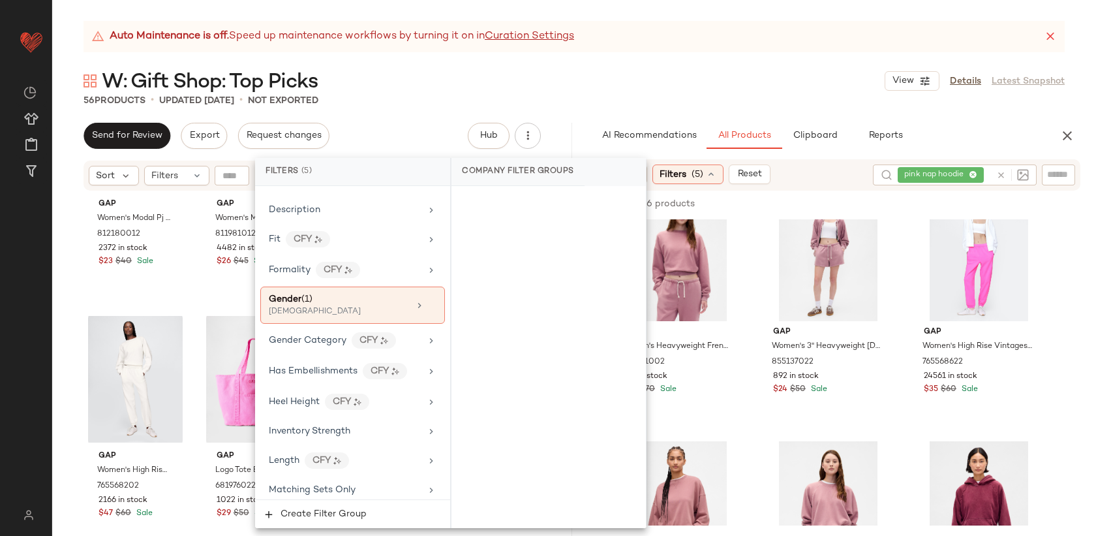
scroll to position [389, 0]
click at [427, 301] on icon at bounding box center [431, 301] width 9 height 9
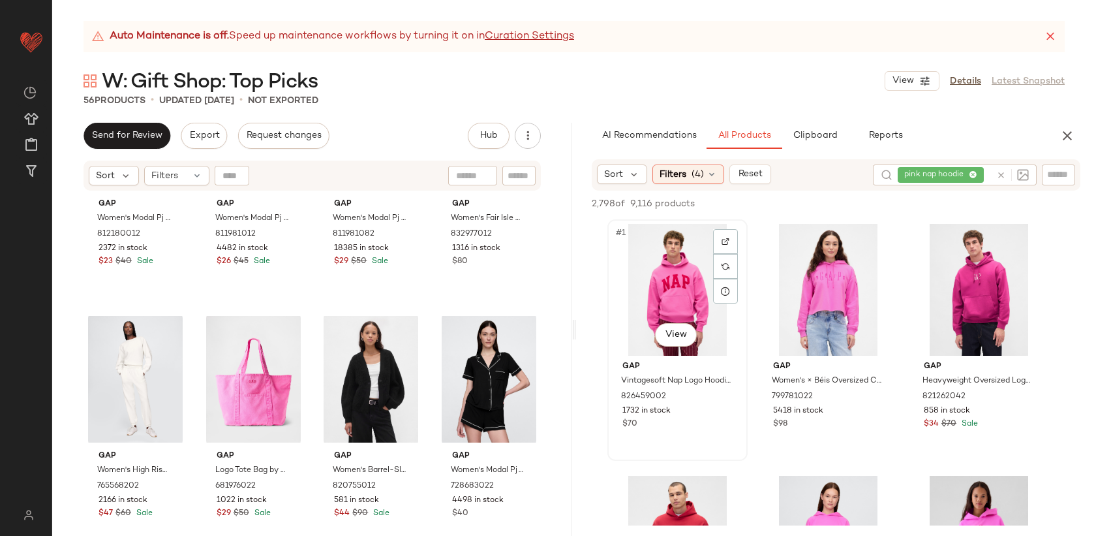
click at [726, 234] on div at bounding box center [725, 241] width 25 height 25
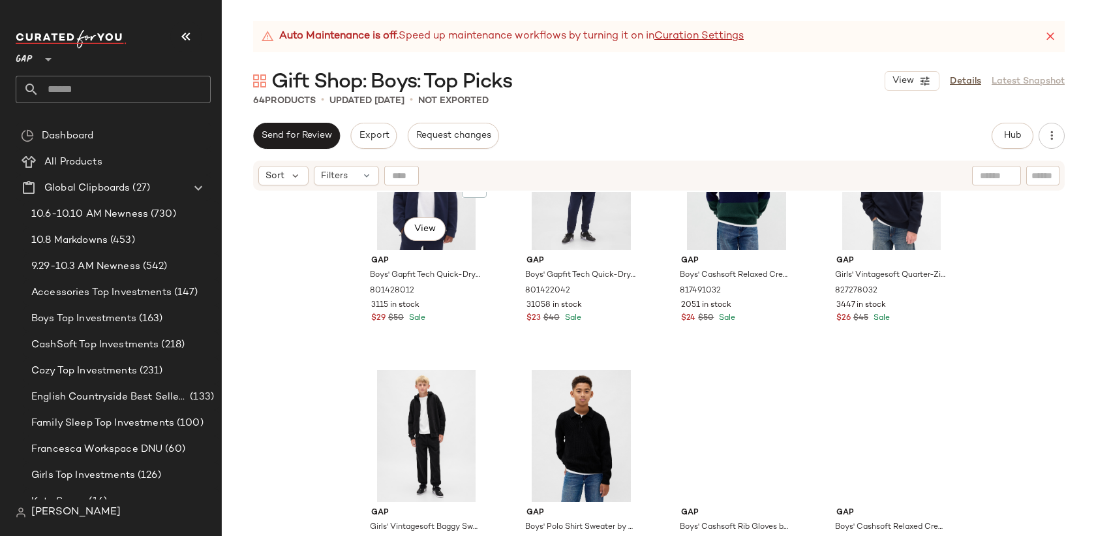
scroll to position [3656, 0]
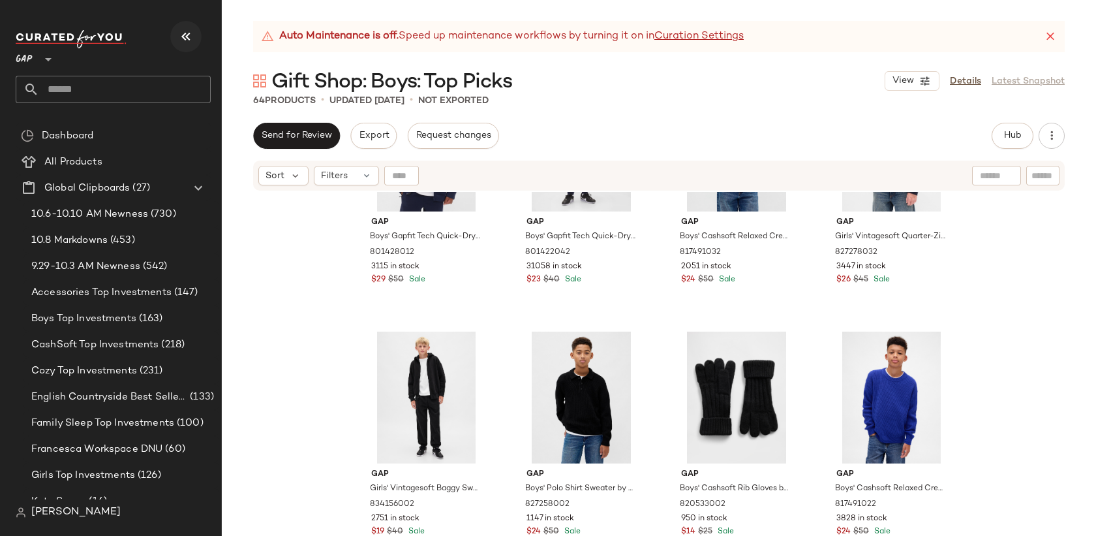
click at [186, 37] on icon "button" at bounding box center [186, 37] width 16 height 16
